Goal: Information Seeking & Learning: Check status

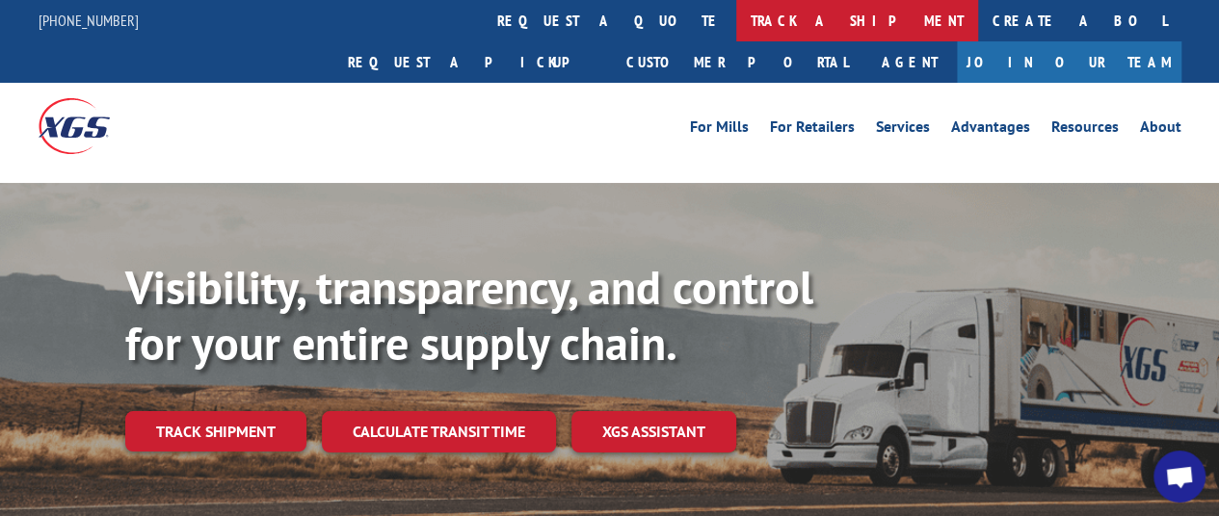
click at [736, 28] on link "track a shipment" at bounding box center [857, 20] width 242 height 41
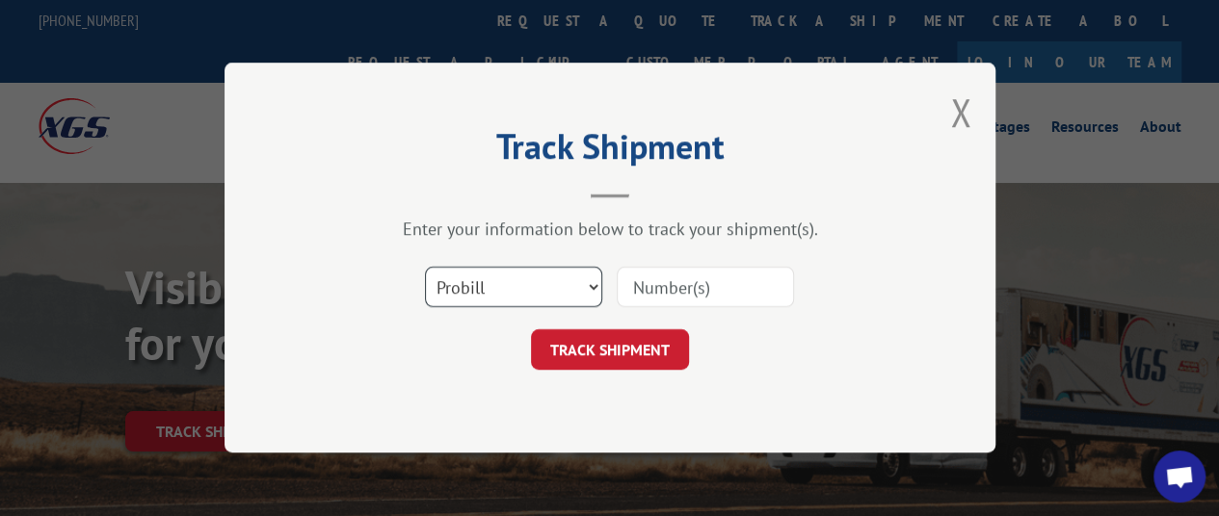
click at [511, 286] on select "Select category... Probill BOL PO" at bounding box center [513, 288] width 177 height 40
click at [528, 286] on select "Select category... Probill BOL PO" at bounding box center [513, 288] width 177 height 40
click at [641, 290] on input at bounding box center [704, 288] width 177 height 40
drag, startPoint x: 641, startPoint y: 291, endPoint x: 361, endPoint y: 310, distance: 280.0
click at [361, 310] on div "Select category... Probill BOL PO" at bounding box center [610, 288] width 578 height 64
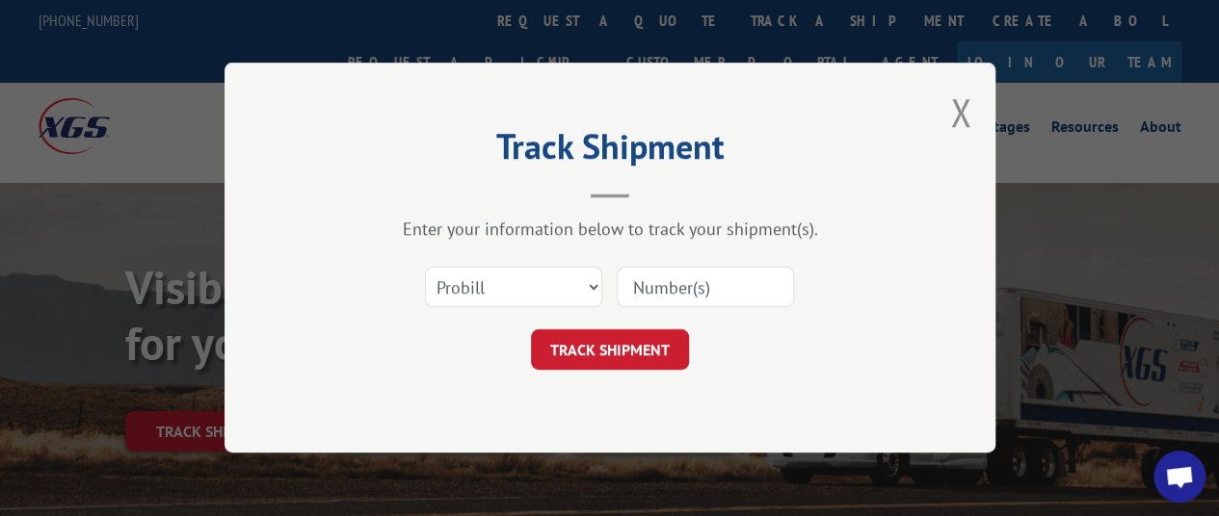
click at [646, 287] on input at bounding box center [704, 288] width 177 height 40
type input "16540776"
click at [628, 363] on button "TRACK SHIPMENT" at bounding box center [610, 350] width 158 height 40
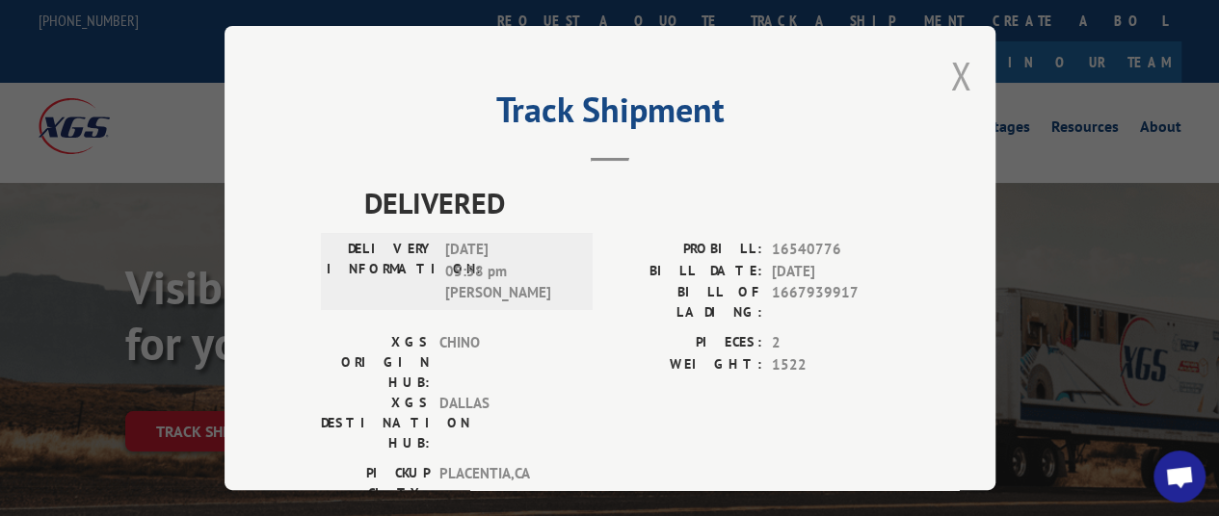
click at [957, 71] on button "Close modal" at bounding box center [960, 75] width 21 height 51
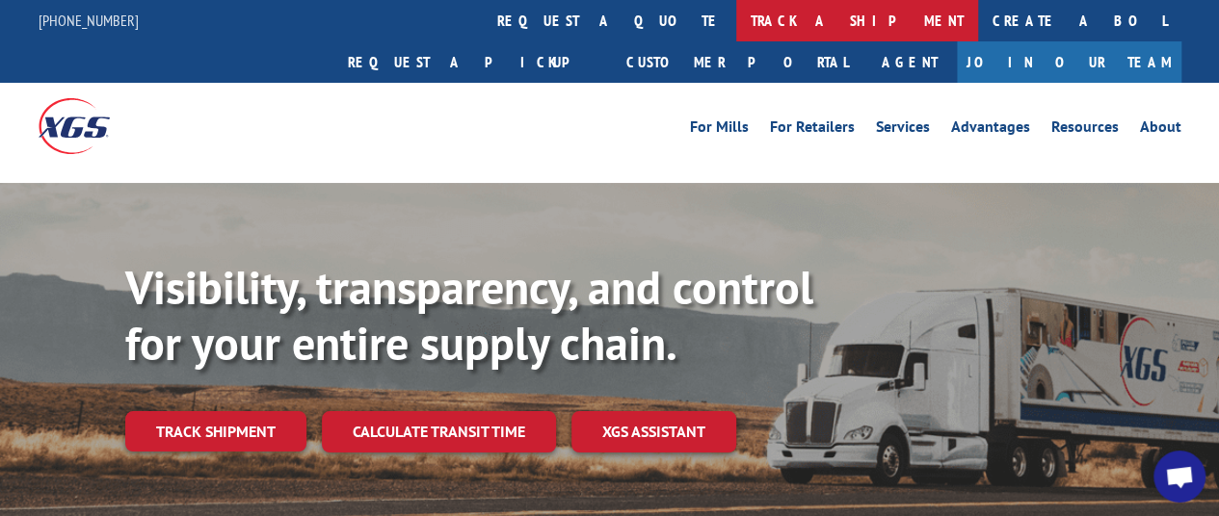
click at [736, 23] on link "track a shipment" at bounding box center [857, 20] width 242 height 41
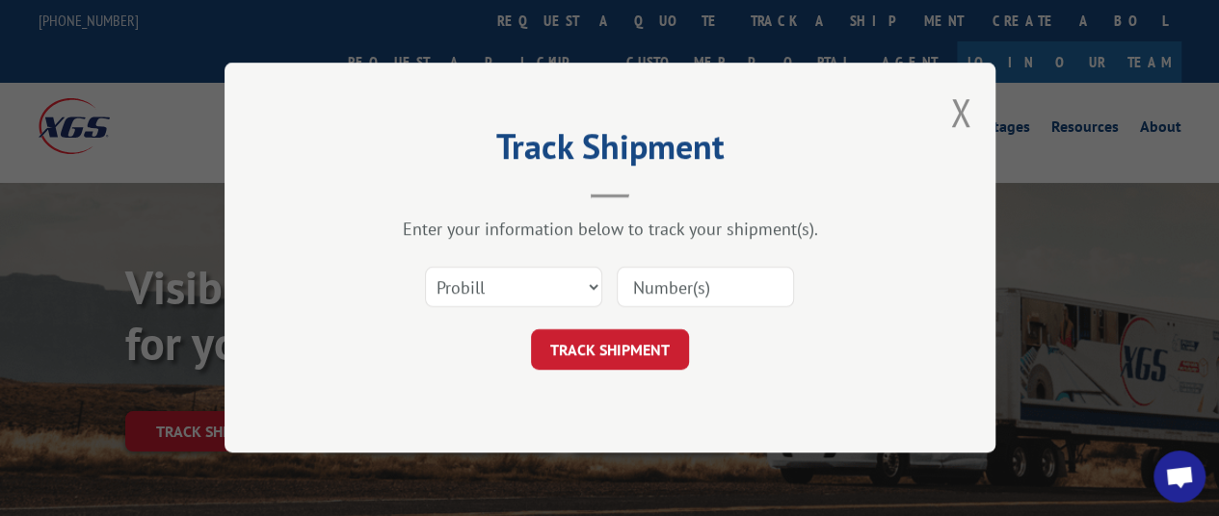
click at [663, 292] on input at bounding box center [704, 288] width 177 height 40
paste input "17503705"
type input "17503705"
click at [644, 342] on button "TRACK SHIPMENT" at bounding box center [610, 350] width 158 height 40
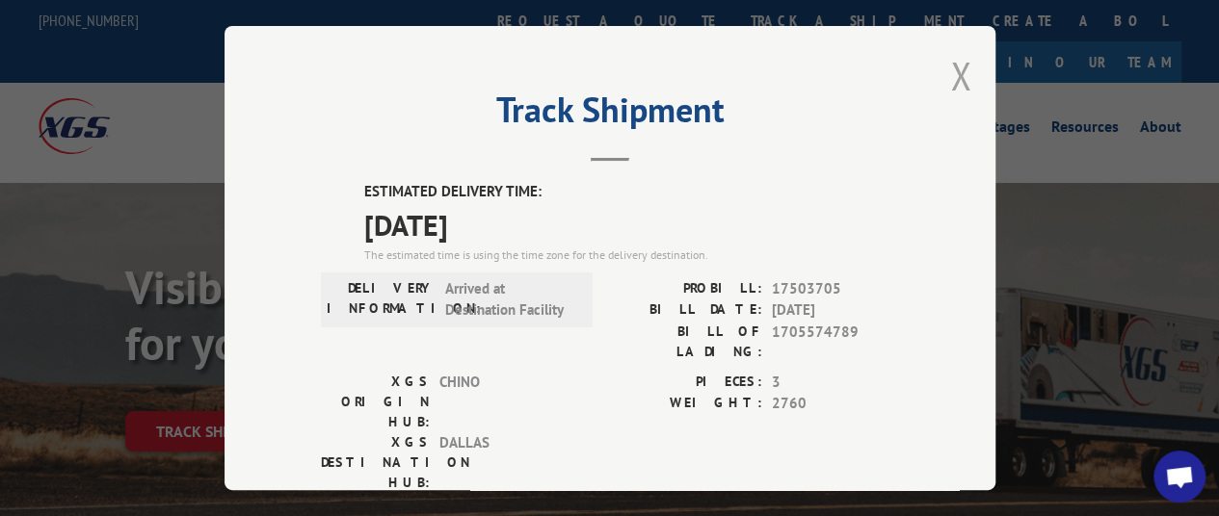
click at [954, 73] on button "Close modal" at bounding box center [960, 75] width 21 height 51
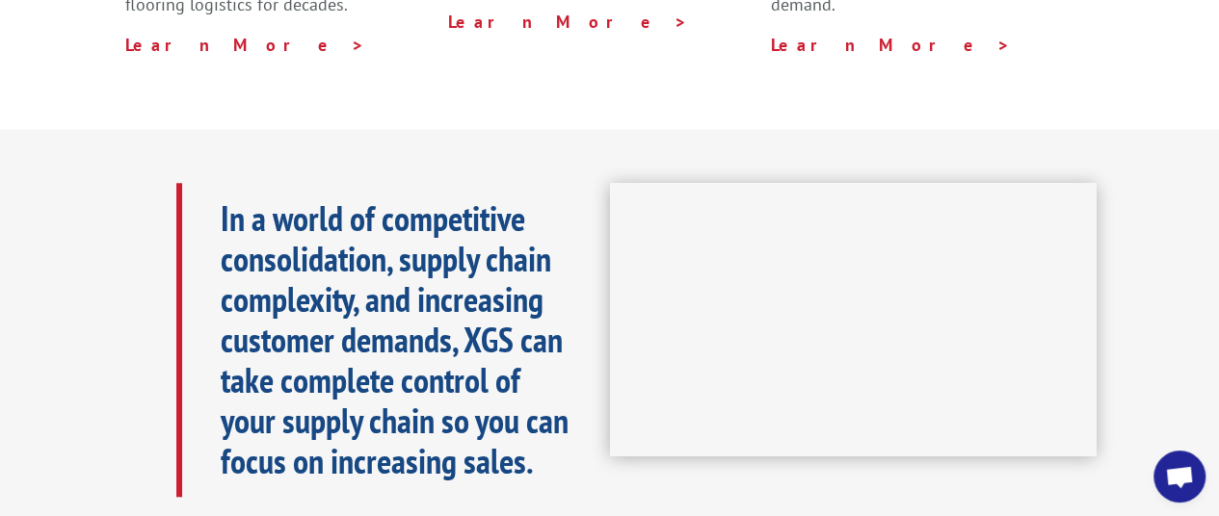
scroll to position [771, 0]
